Goal: Information Seeking & Learning: Learn about a topic

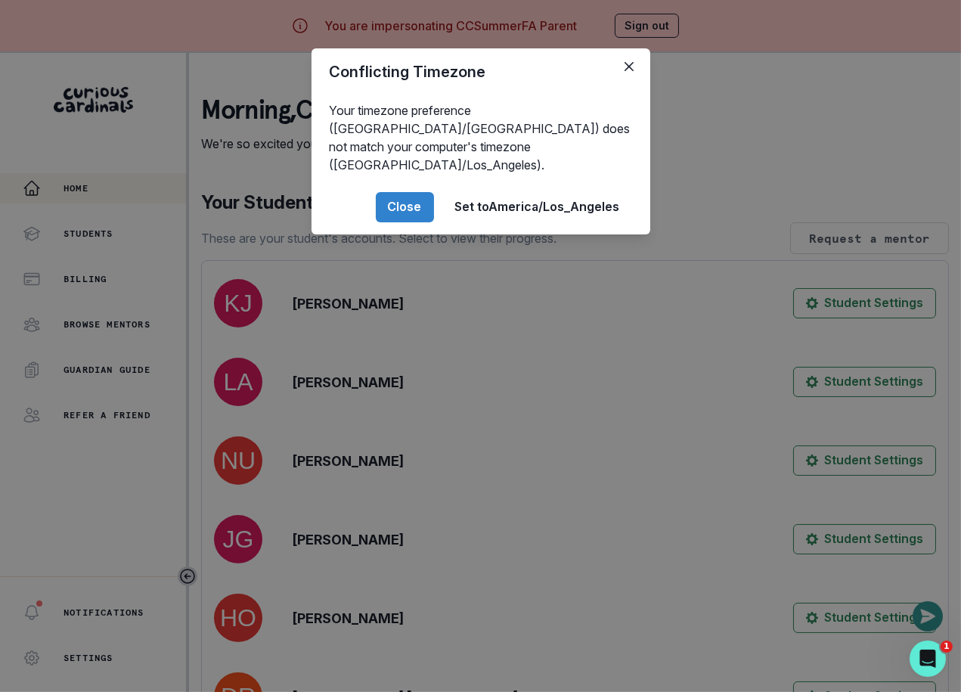
click at [151, 294] on div "Conflicting Timezone Your timezone preference (America/[GEOGRAPHIC_DATA]) does …" at bounding box center [480, 346] width 961 height 692
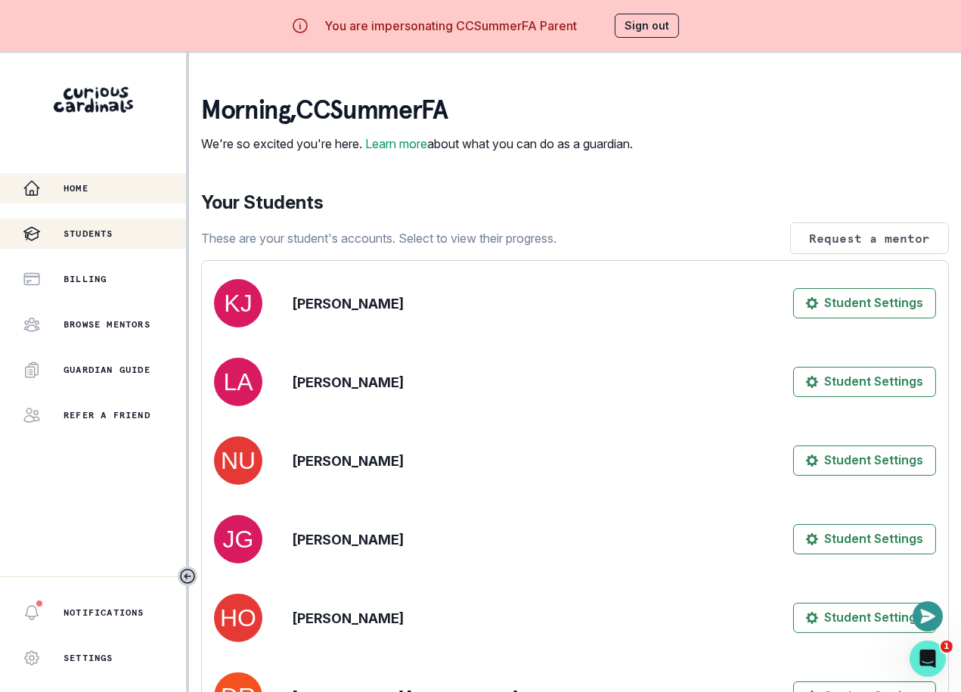
click at [116, 227] on div "Students" at bounding box center [104, 234] width 163 height 18
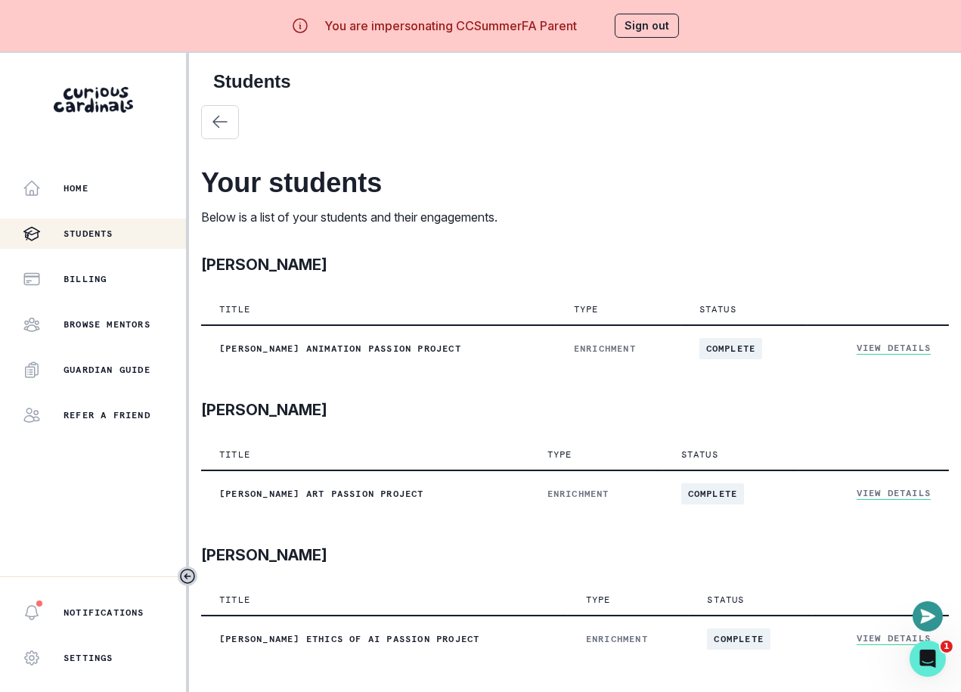
scroll to position [2627, 0]
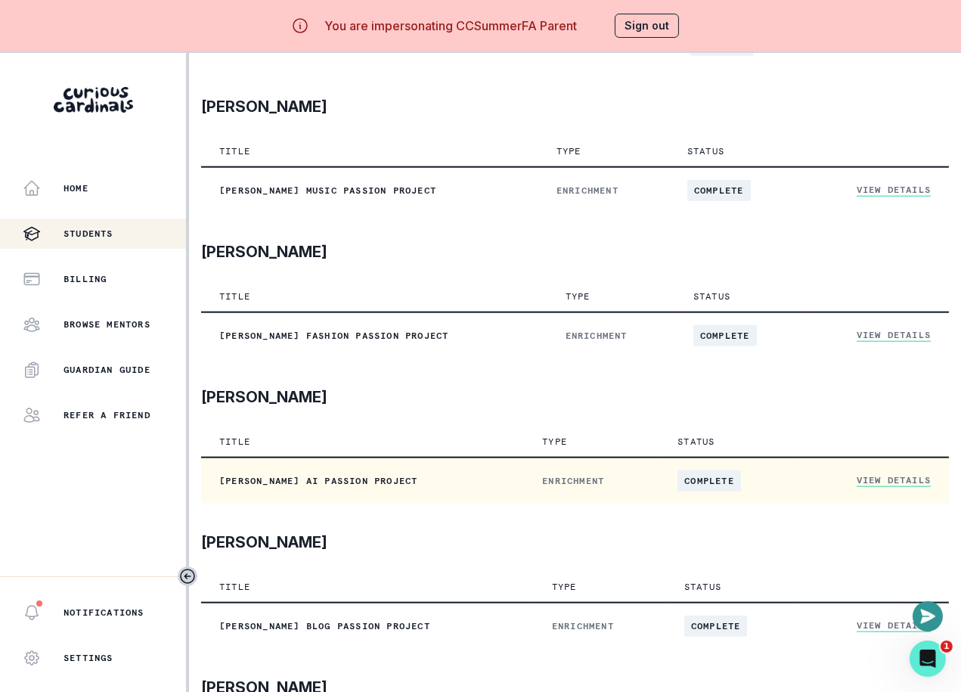
click at [907, 478] on link "View Details" at bounding box center [894, 480] width 74 height 13
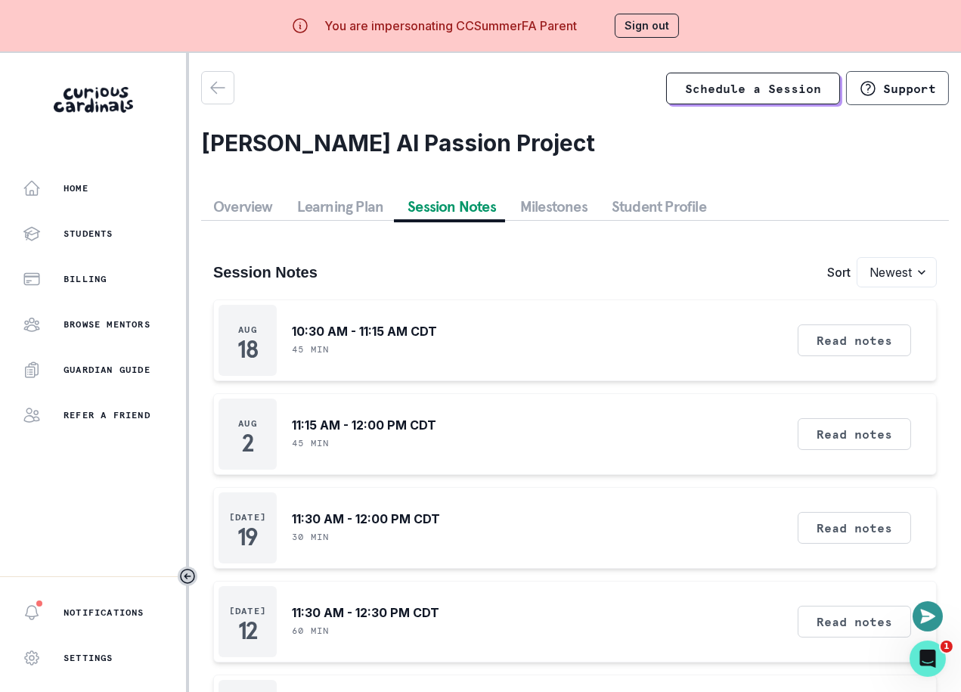
click at [459, 200] on button "Session Notes" at bounding box center [452, 206] width 113 height 27
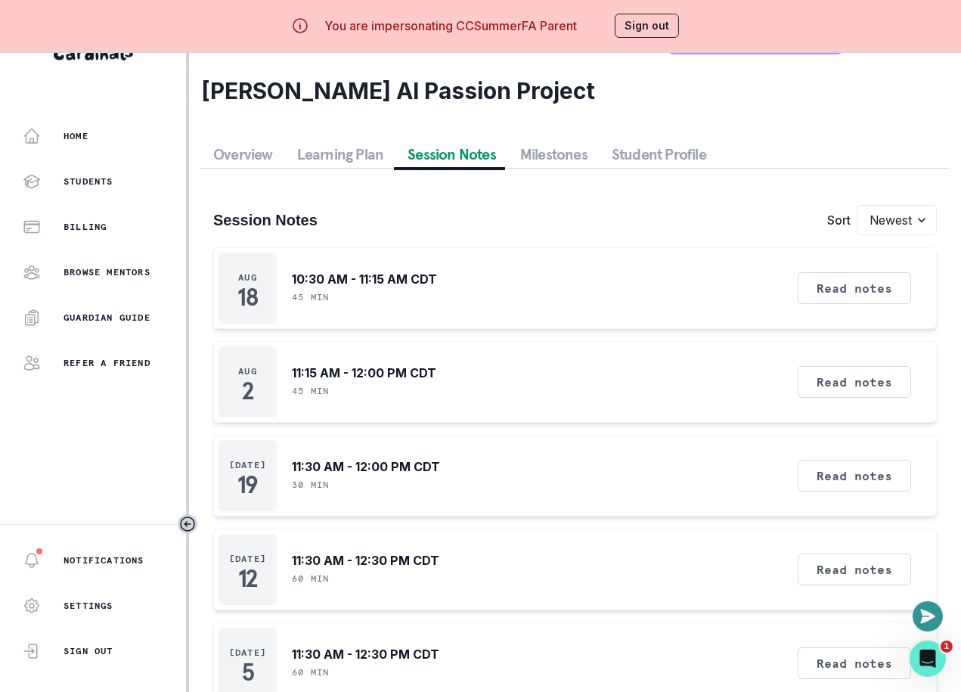
click at [536, 157] on button "Milestones" at bounding box center [554, 154] width 92 height 27
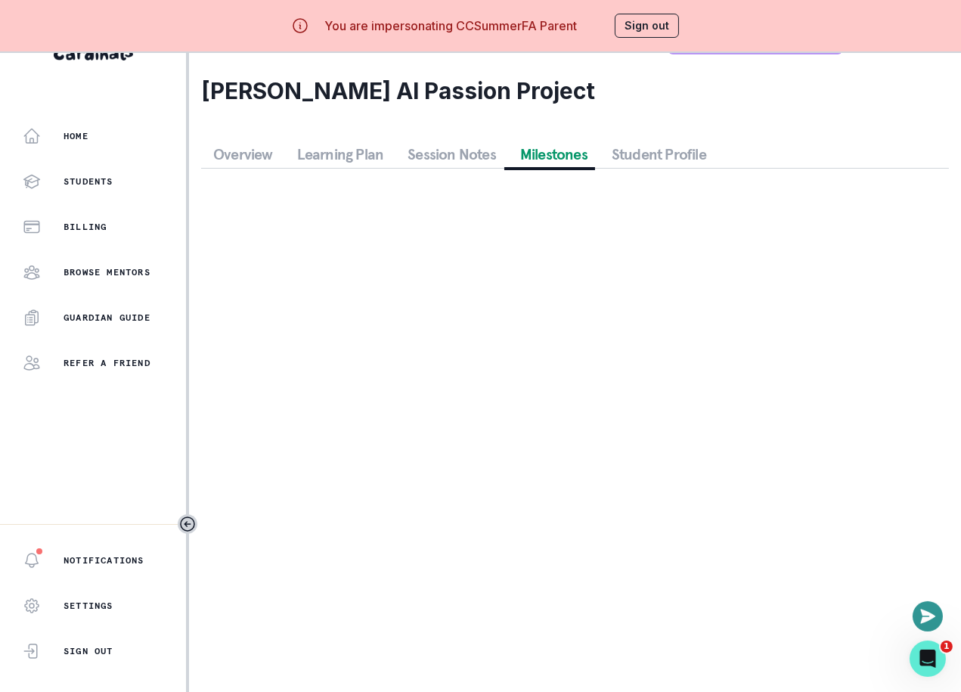
click at [667, 148] on button "Student Profile" at bounding box center [659, 154] width 119 height 27
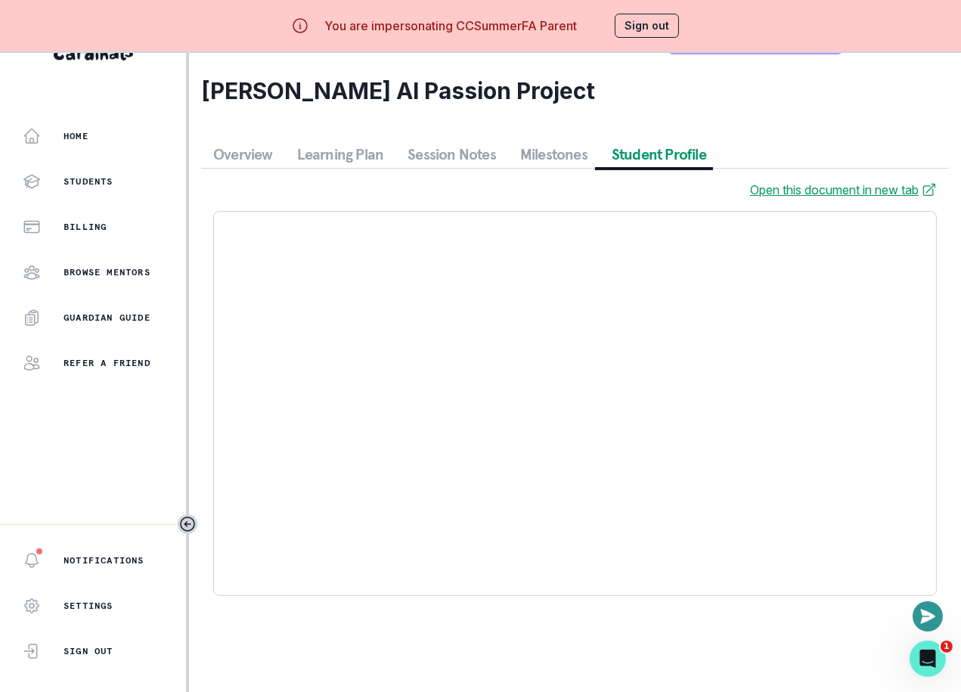
click at [456, 148] on button "Session Notes" at bounding box center [452, 154] width 113 height 27
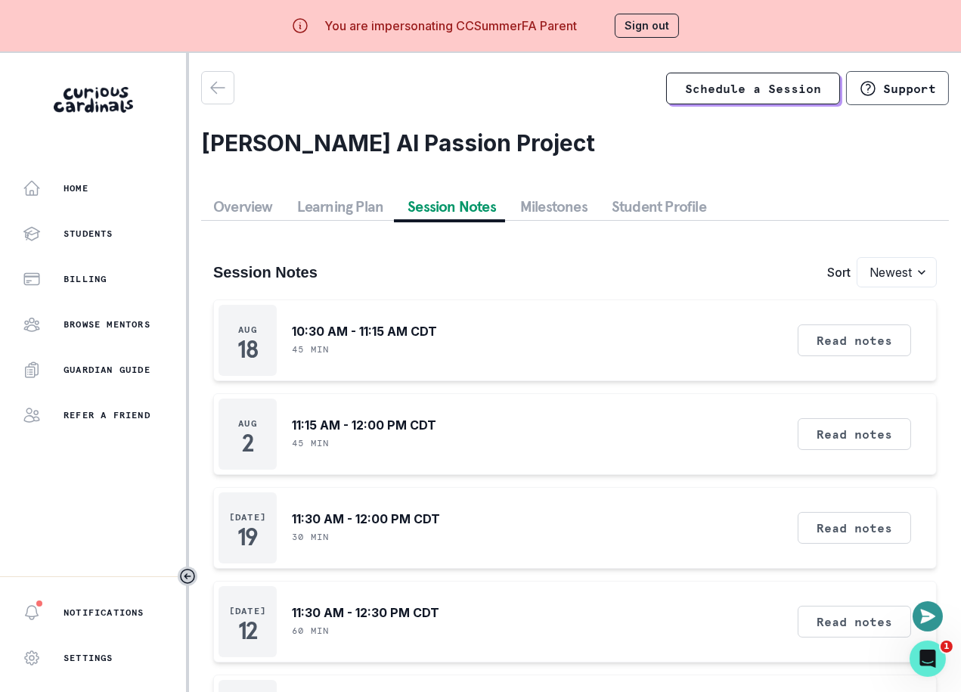
click at [638, 23] on button "Sign out" at bounding box center [647, 26] width 64 height 24
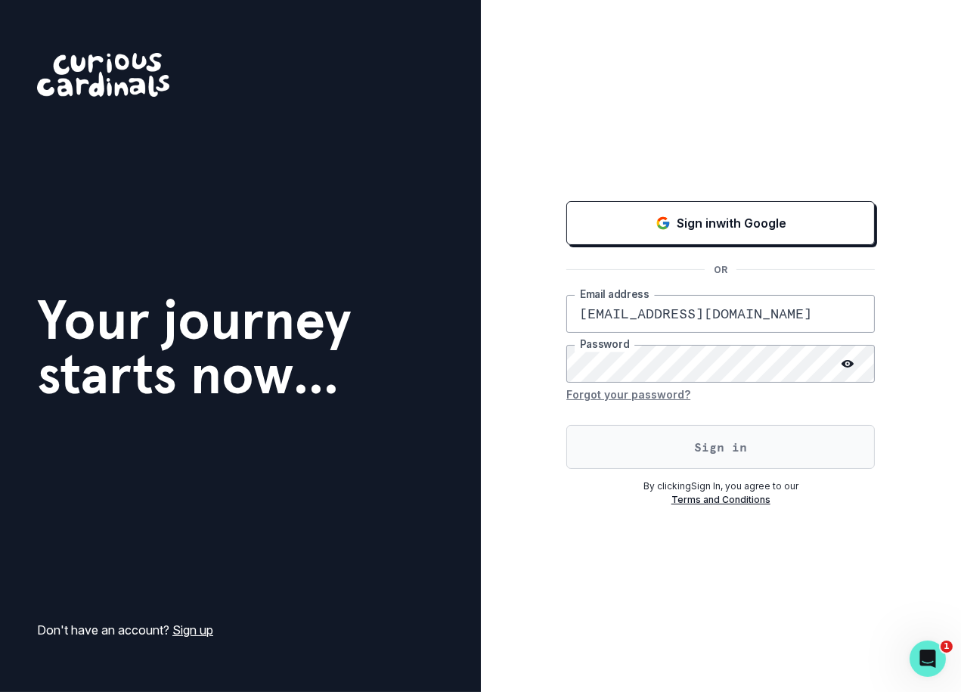
click at [688, 425] on button "Sign in" at bounding box center [721, 447] width 309 height 44
